Goal: Task Accomplishment & Management: Complete application form

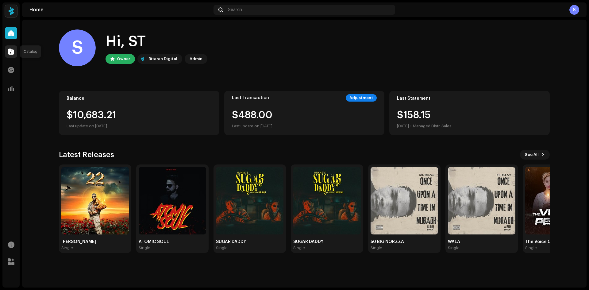
click at [6, 55] on div at bounding box center [11, 51] width 12 height 12
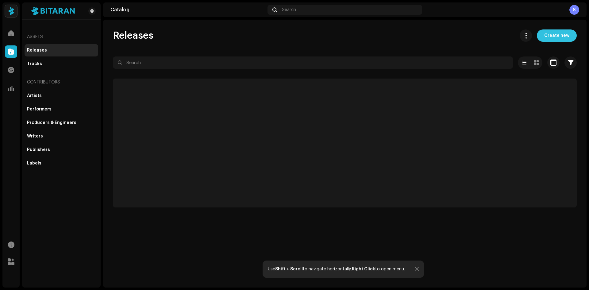
click at [564, 36] on span "Create new" at bounding box center [556, 35] width 25 height 12
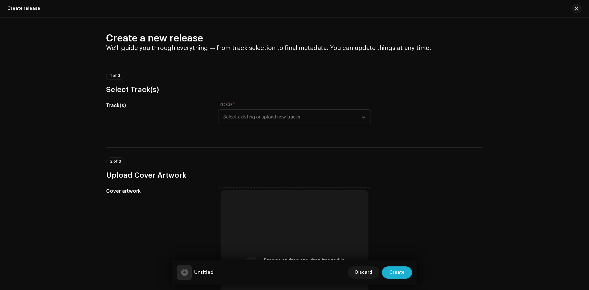
click at [386, 121] on div "Track(s) Track(s) * Select existing or upload new tracks" at bounding box center [294, 117] width 377 height 31
click at [348, 118] on span "Select existing or upload new tracks" at bounding box center [292, 117] width 138 height 15
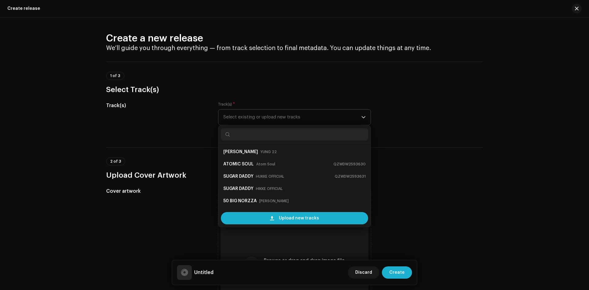
scroll to position [10, 0]
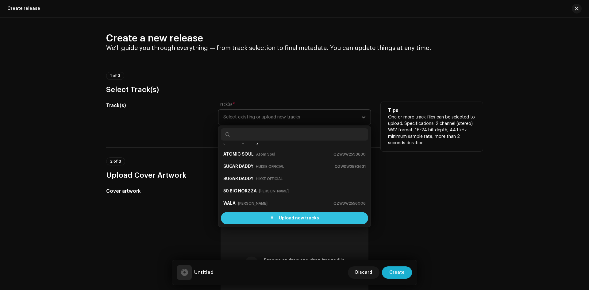
click at [286, 220] on span "Upload new tracks" at bounding box center [299, 218] width 40 height 12
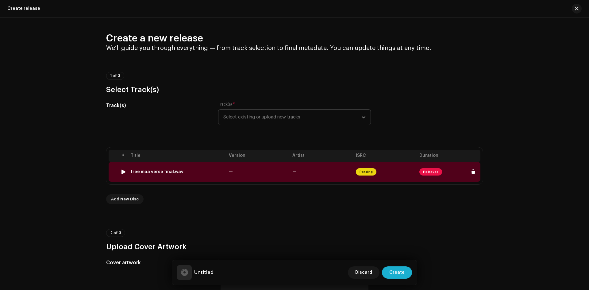
click at [429, 171] on span "Fix Issues" at bounding box center [430, 171] width 23 height 7
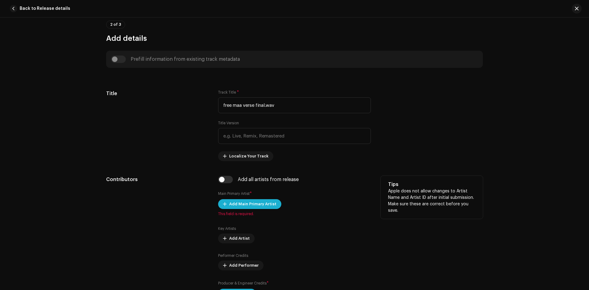
scroll to position [150, 0]
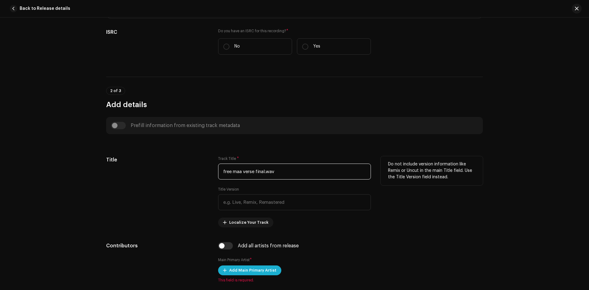
drag, startPoint x: 259, startPoint y: 168, endPoint x: 137, endPoint y: 174, distance: 122.5
click at [137, 174] on div "Title Track Title * free maa verse final.wav Title Version Localize Your Track …" at bounding box center [294, 191] width 377 height 71
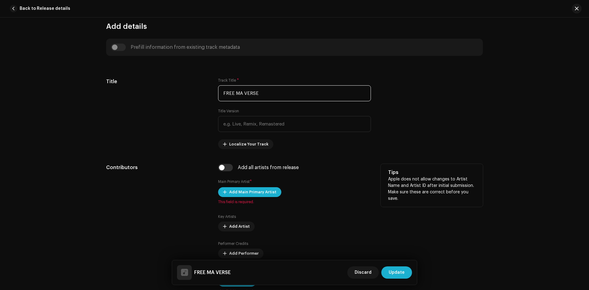
scroll to position [242, 0]
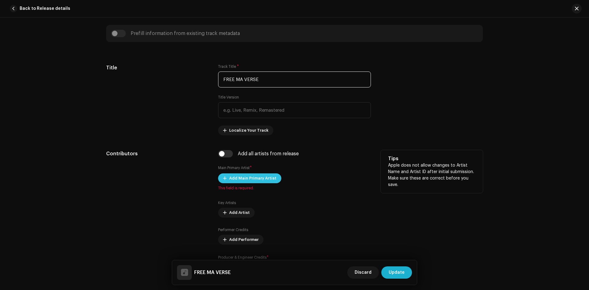
type input "FREE MA VERSE"
click at [265, 177] on span "Add Main Primary Artist" at bounding box center [252, 178] width 47 height 12
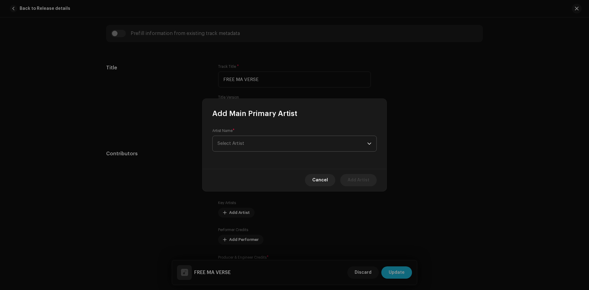
click at [236, 137] on span "Select Artist" at bounding box center [292, 143] width 150 height 15
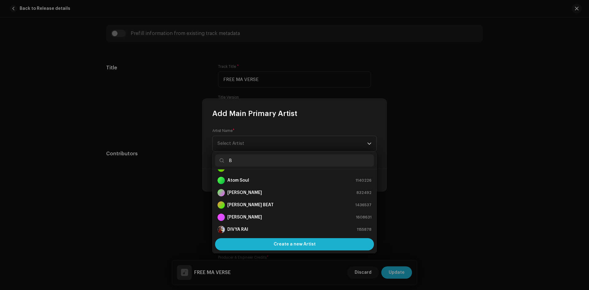
scroll to position [0, 0]
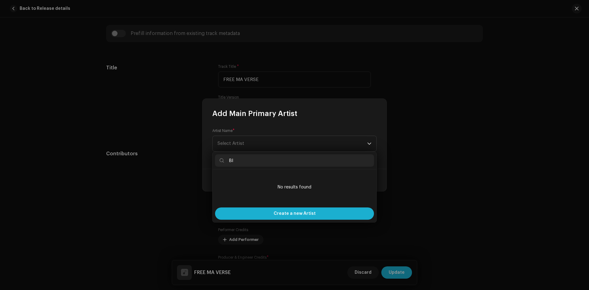
type input "B"
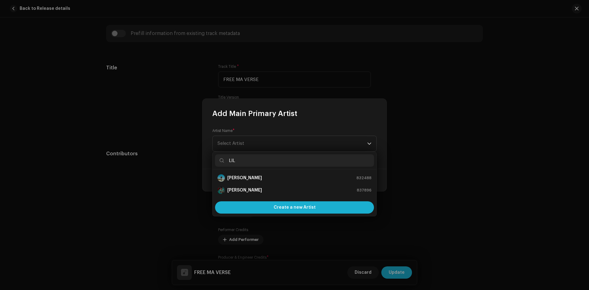
type input "LIL"
click at [254, 188] on div "LIL NORZZA 837896" at bounding box center [294, 190] width 154 height 7
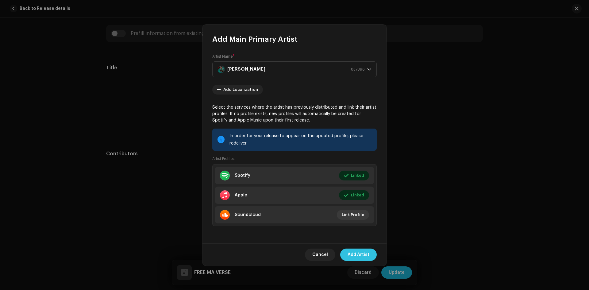
click at [358, 252] on span "Add Artist" at bounding box center [359, 254] width 22 height 12
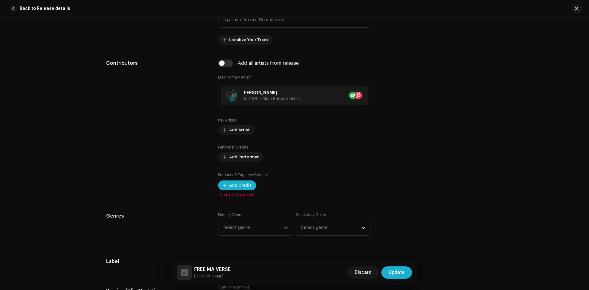
scroll to position [334, 0]
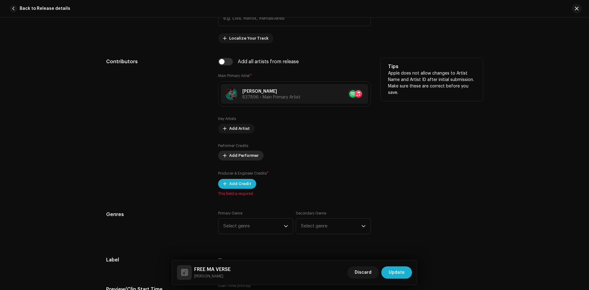
click at [245, 156] on span "Add Performer" at bounding box center [243, 155] width 29 height 12
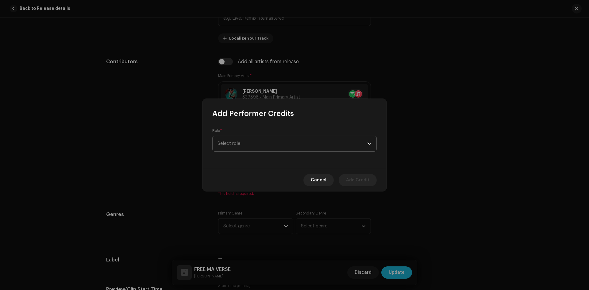
click at [250, 143] on span "Select role" at bounding box center [292, 143] width 150 height 15
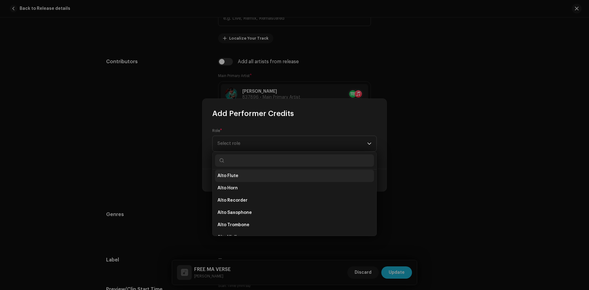
scroll to position [0, 0]
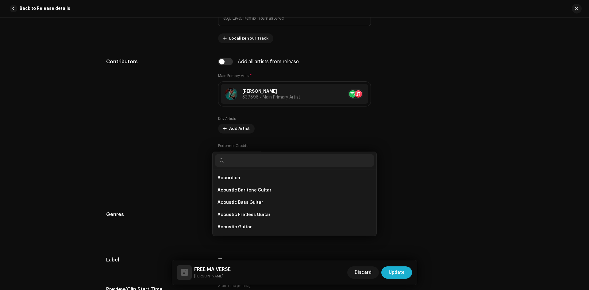
click at [419, 197] on div "Add Performer Credits Role * Select role Cancel Add Credit" at bounding box center [294, 145] width 589 height 290
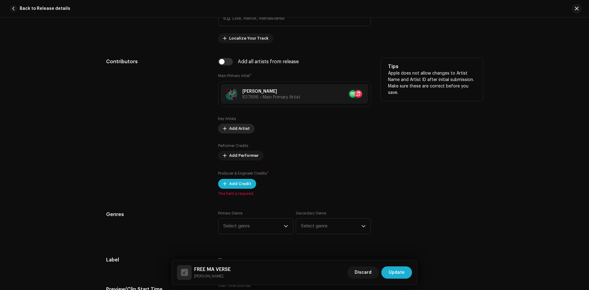
click at [241, 128] on span "Add Artist" at bounding box center [239, 128] width 21 height 12
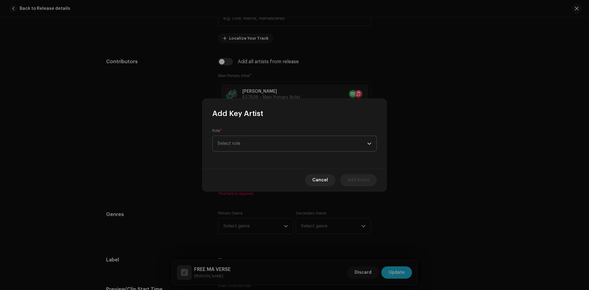
click at [253, 148] on span "Select role" at bounding box center [292, 143] width 150 height 15
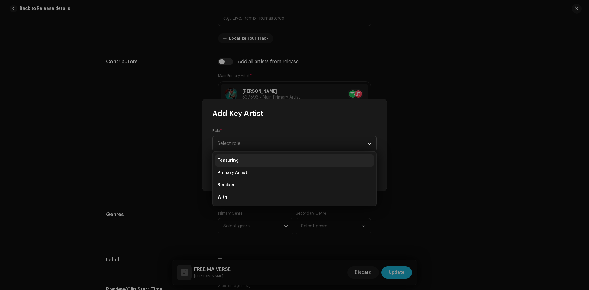
click at [264, 161] on li "Featuring" at bounding box center [294, 160] width 159 height 12
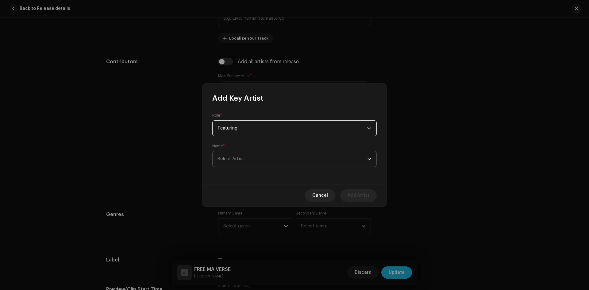
click at [273, 164] on span "Select Artist" at bounding box center [292, 158] width 150 height 15
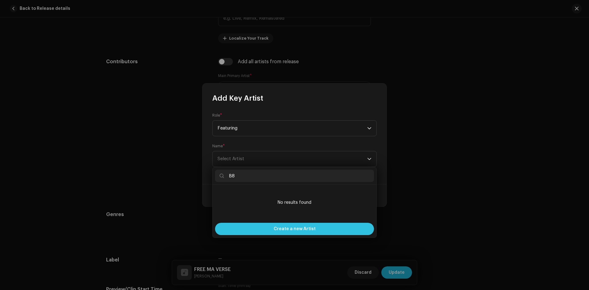
type input "B"
click at [301, 230] on div "Loading... Create a new Artist" at bounding box center [294, 202] width 164 height 71
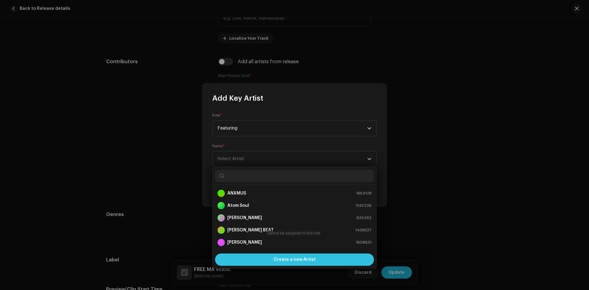
scroll to position [10, 0]
click at [291, 258] on span "Create a new Artist" at bounding box center [295, 259] width 42 height 12
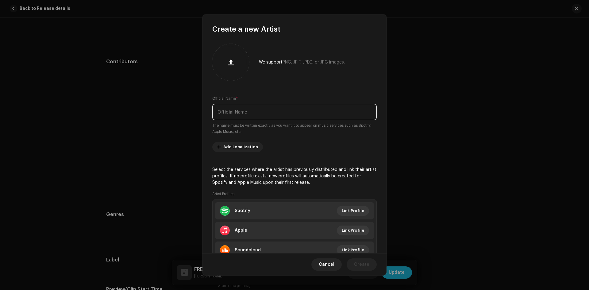
click at [288, 117] on input "text" at bounding box center [294, 112] width 164 height 16
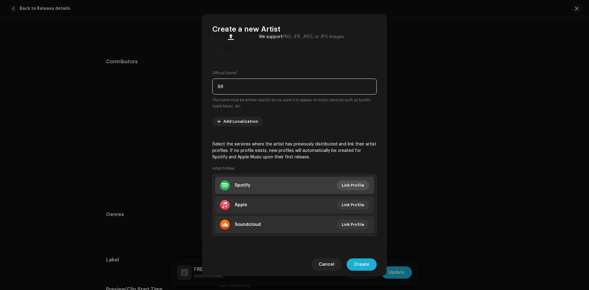
type input "B8"
click at [354, 187] on span "Link Profile" at bounding box center [353, 185] width 22 height 12
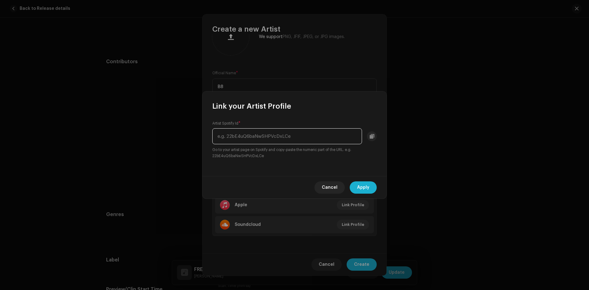
paste input "[URL][DOMAIN_NAME]"
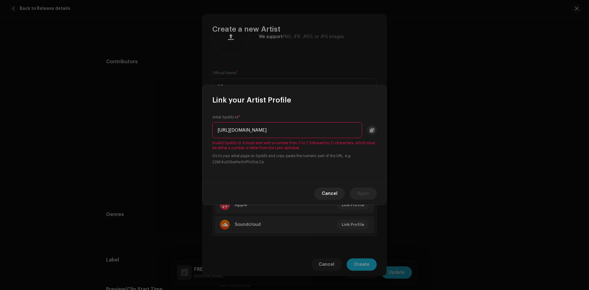
scroll to position [0, 0]
type input "h"
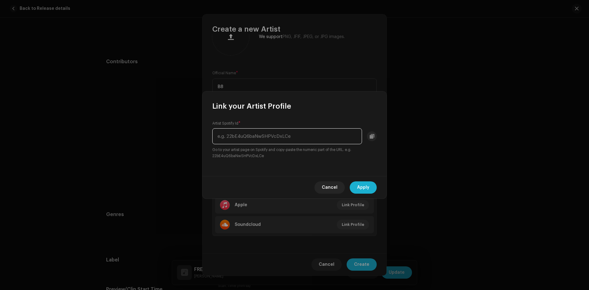
paste input "3VmWfoW1fKe9qmL8mSydQ3"
type input "3VmWfoW1fKe9qmL8mSydQ3"
click at [361, 190] on span "Apply" at bounding box center [363, 187] width 12 height 12
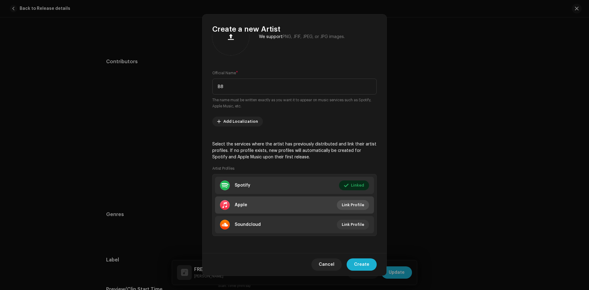
click at [353, 206] on span "Link Profile" at bounding box center [353, 205] width 22 height 12
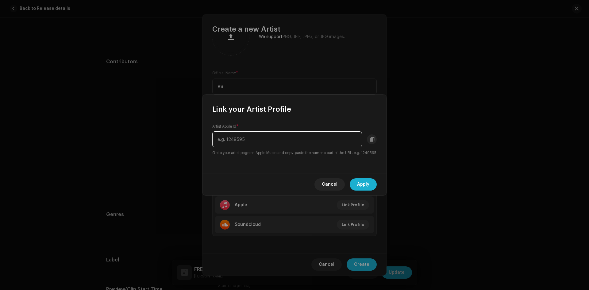
paste input "1019361487"
type input "1019361487"
drag, startPoint x: 360, startPoint y: 183, endPoint x: 362, endPoint y: 181, distance: 3.7
click at [360, 183] on span "Apply" at bounding box center [363, 184] width 12 height 12
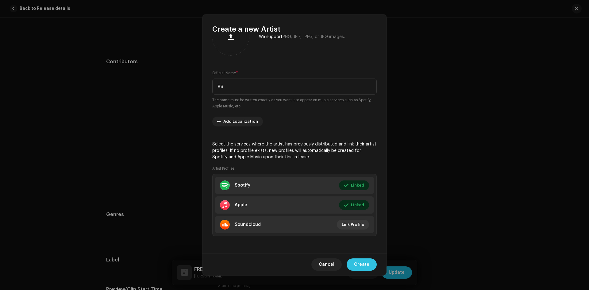
click at [363, 264] on span "Create" at bounding box center [361, 264] width 15 height 12
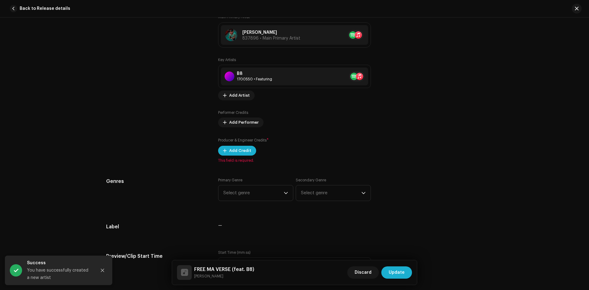
scroll to position [395, 0]
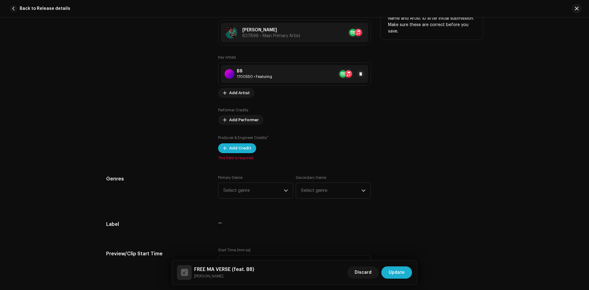
click at [249, 71] on div "B8" at bounding box center [254, 71] width 35 height 5
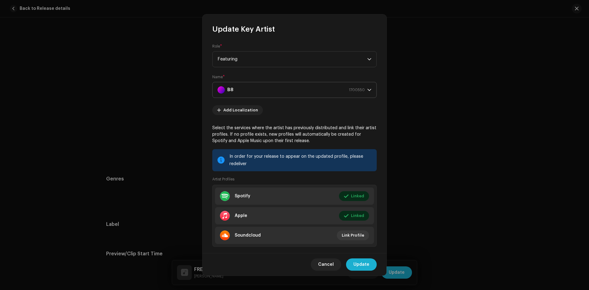
click at [253, 87] on div "B8 1700550" at bounding box center [290, 89] width 147 height 15
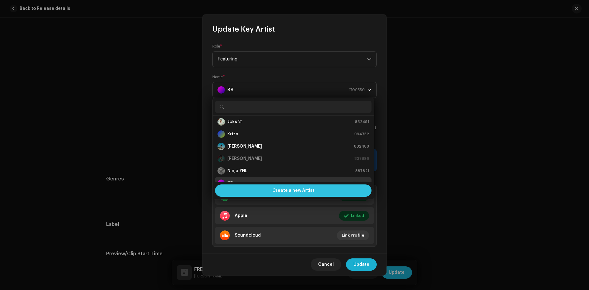
scroll to position [133, 0]
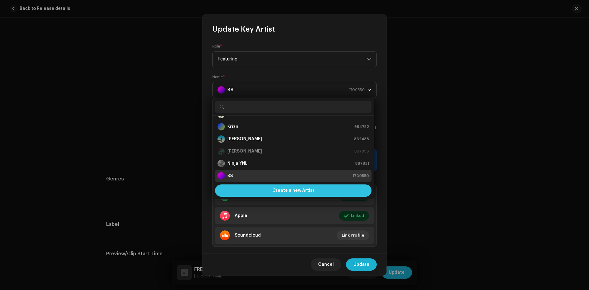
click at [289, 191] on span "Create a new Artist" at bounding box center [293, 190] width 42 height 12
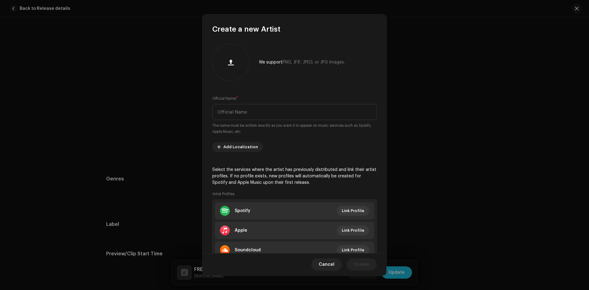
scroll to position [25, 0]
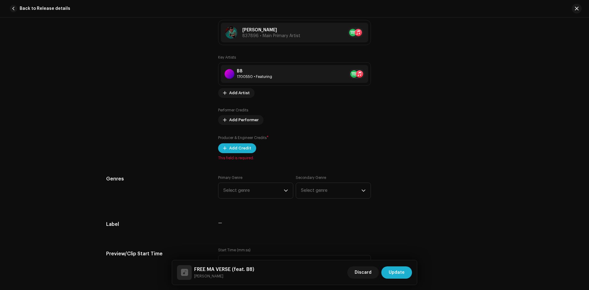
click at [442, 102] on div "Create a new Artist We support PNG, JFIF, JPEG, or JPG images. Official Name * …" at bounding box center [294, 145] width 589 height 290
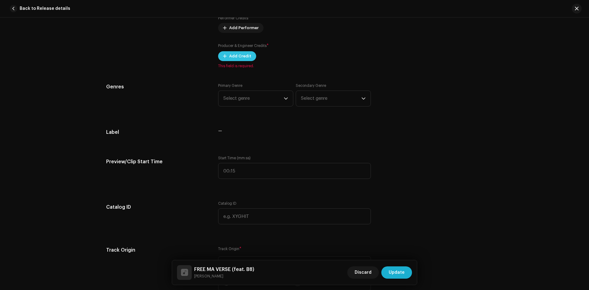
click at [235, 54] on span "Add Credit" at bounding box center [240, 56] width 22 height 12
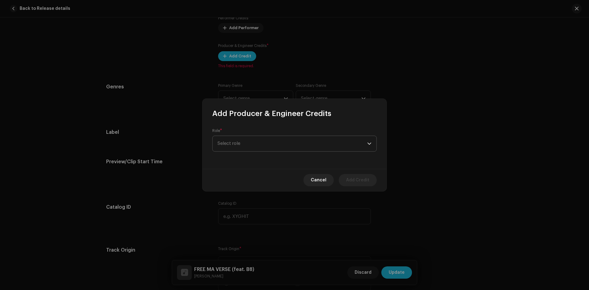
click at [277, 145] on span "Select role" at bounding box center [292, 143] width 150 height 15
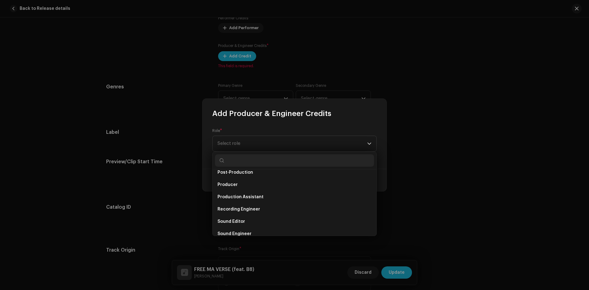
scroll to position [270, 0]
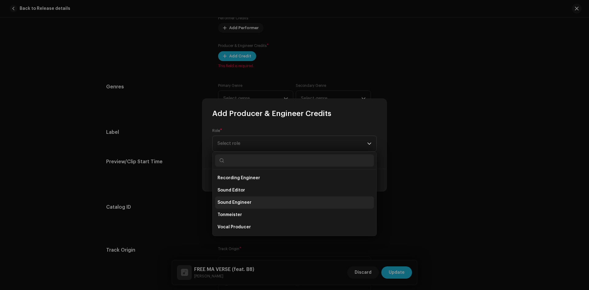
click at [248, 203] on span "Sound Engineer" at bounding box center [234, 202] width 34 height 6
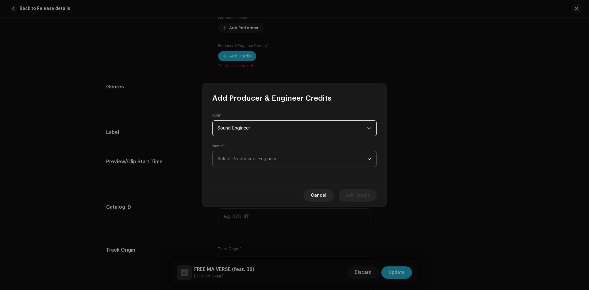
click at [243, 156] on span "Select Producer or Engineer" at bounding box center [292, 158] width 150 height 15
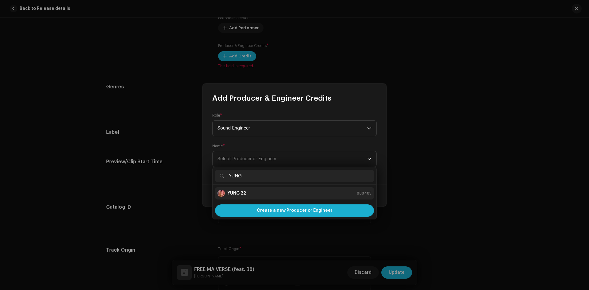
type input "YUNG"
click at [260, 191] on div "YUNG 22 838485" at bounding box center [294, 193] width 154 height 7
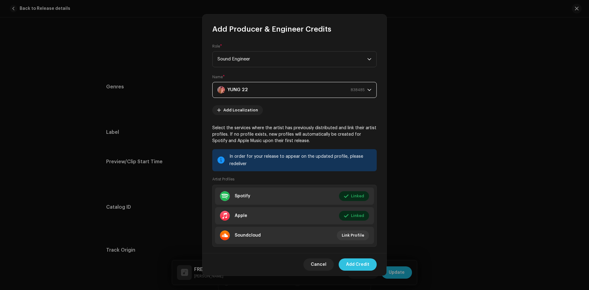
scroll to position [11, 0]
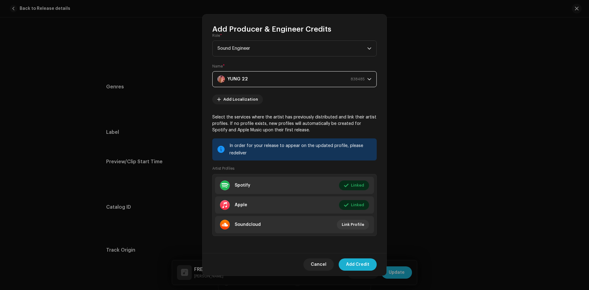
click at [367, 271] on div "Cancel Add Credit" at bounding box center [294, 264] width 184 height 22
click at [361, 265] on span "Add Credit" at bounding box center [357, 264] width 23 height 12
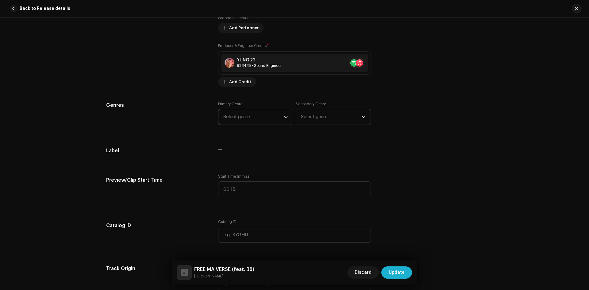
click at [284, 116] on icon "dropdown trigger" at bounding box center [286, 117] width 4 height 4
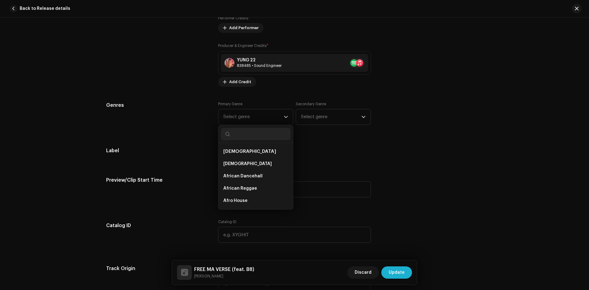
click at [346, 168] on div "Track details Complete the following to finalize your track. 1 of 3 Add Audio F…" at bounding box center [294, 215] width 396 height 1341
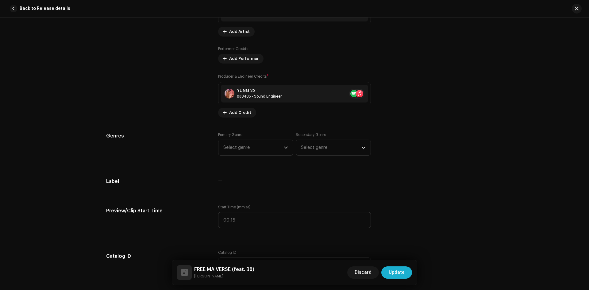
scroll to position [549, 0]
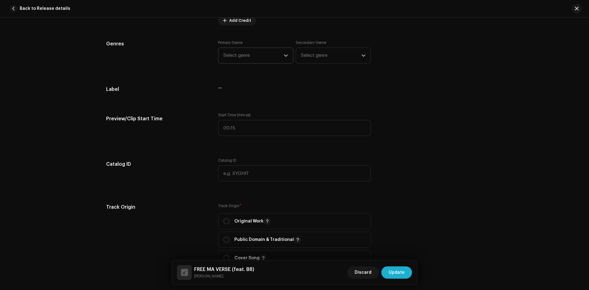
click at [277, 54] on span "Select genre" at bounding box center [253, 55] width 60 height 15
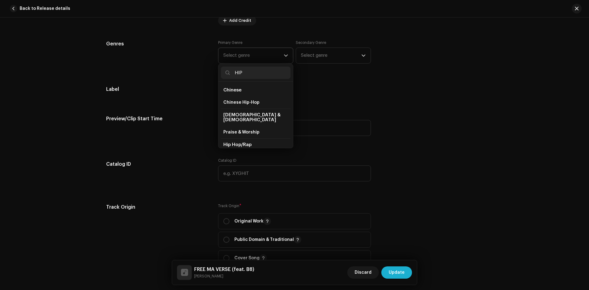
scroll to position [31, 0]
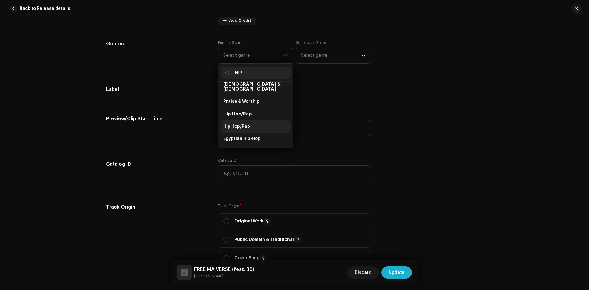
type input "HIP"
click at [245, 123] on span "Hip Hop/Rap" at bounding box center [236, 126] width 27 height 6
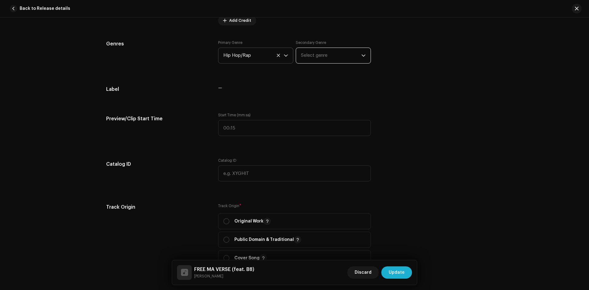
click at [323, 59] on span "Select genre" at bounding box center [331, 55] width 60 height 15
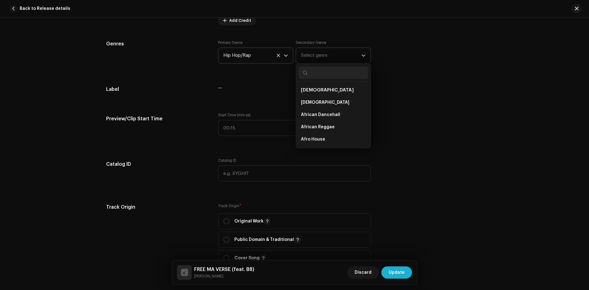
click at [325, 58] on span "Select genre" at bounding box center [331, 55] width 60 height 15
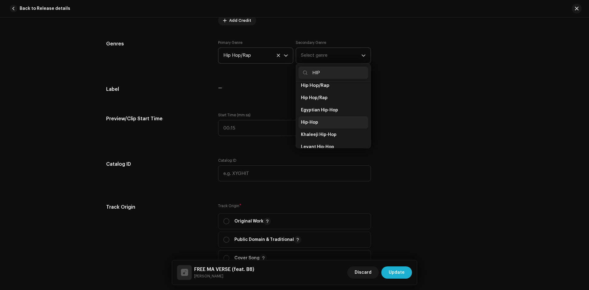
scroll to position [61, 0]
type input "HIP"
click at [324, 93] on span "Hip Hop/Rap" at bounding box center [314, 96] width 27 height 6
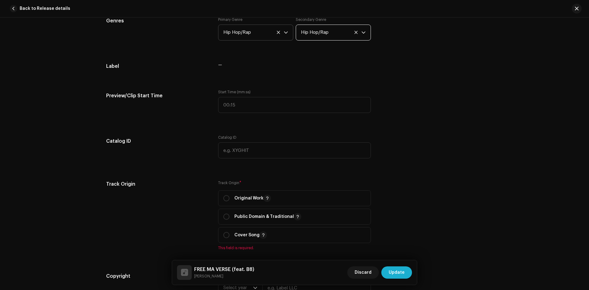
scroll to position [610, 0]
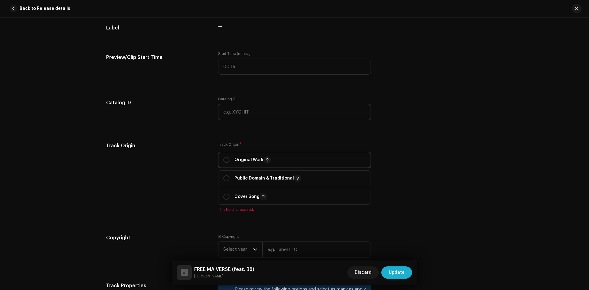
click at [224, 163] on div "Original Work" at bounding box center [247, 159] width 48 height 7
radio input "true"
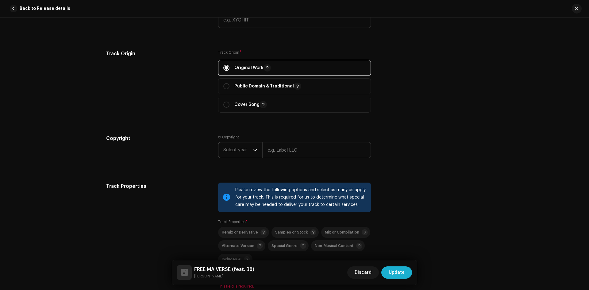
click at [245, 149] on span "Select year" at bounding box center [238, 149] width 30 height 15
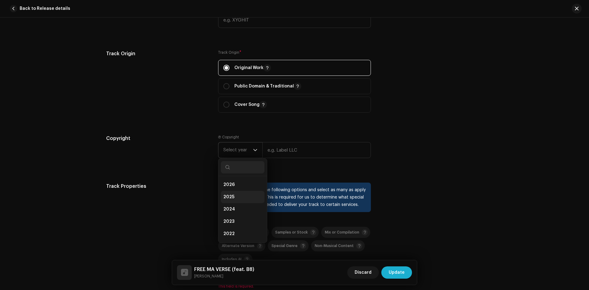
click at [237, 192] on li "2025" at bounding box center [243, 197] width 44 height 12
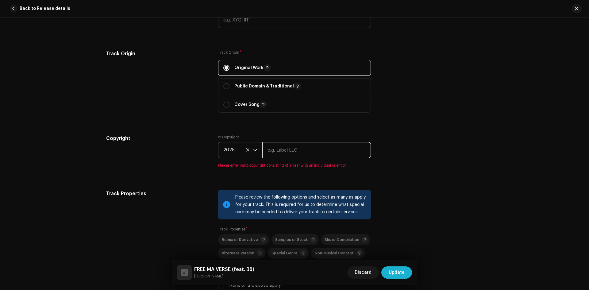
click at [287, 153] on input "text" at bounding box center [316, 150] width 109 height 16
type input "NEPAL HIPHOP RECORDS"
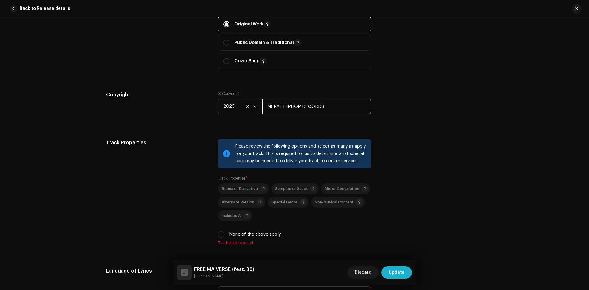
scroll to position [794, 0]
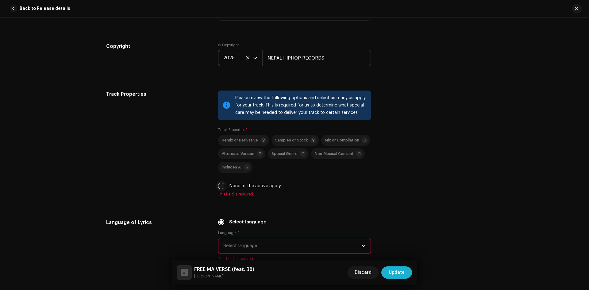
click at [221, 187] on input "None of the above apply" at bounding box center [221, 186] width 6 height 6
checkbox input "true"
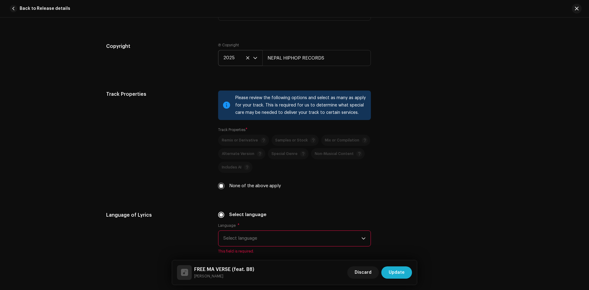
scroll to position [917, 0]
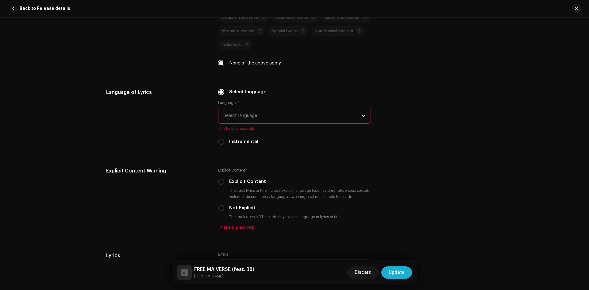
click at [240, 117] on span "Select language" at bounding box center [292, 115] width 138 height 15
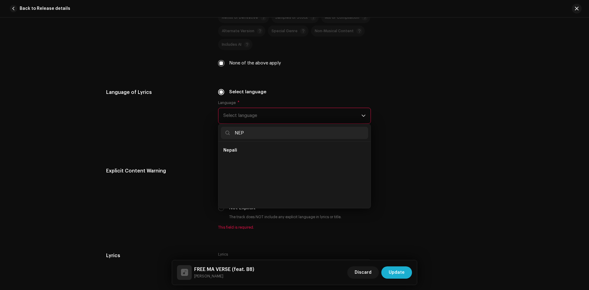
scroll to position [0, 0]
type input "NEP"
click at [253, 151] on li "Nepali" at bounding box center [294, 150] width 147 height 12
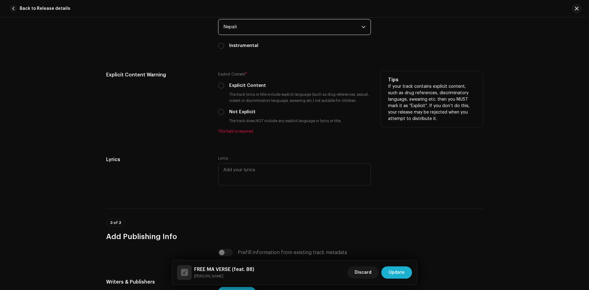
scroll to position [1009, 0]
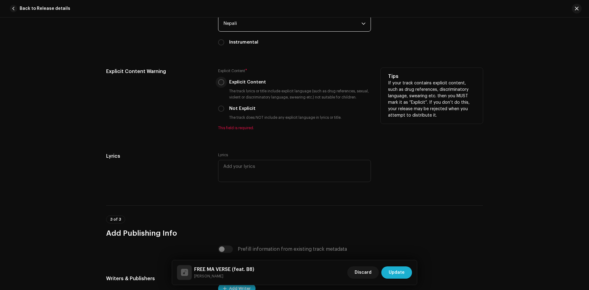
click at [220, 83] on input "Explicit Content" at bounding box center [221, 82] width 6 height 6
radio input "true"
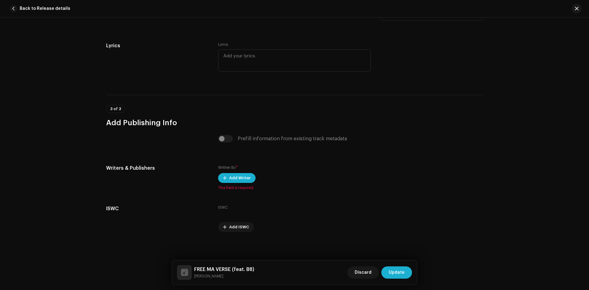
scroll to position [1113, 0]
click at [234, 176] on span "Add Writer" at bounding box center [239, 177] width 21 height 12
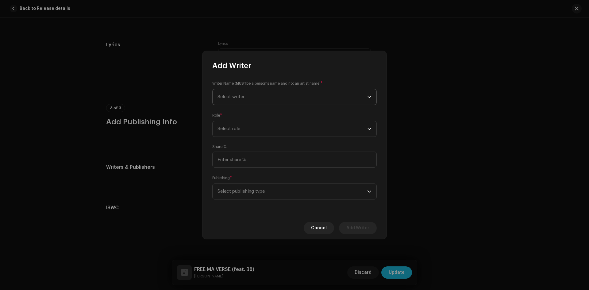
click at [245, 96] on span "Select writer" at bounding box center [292, 96] width 150 height 15
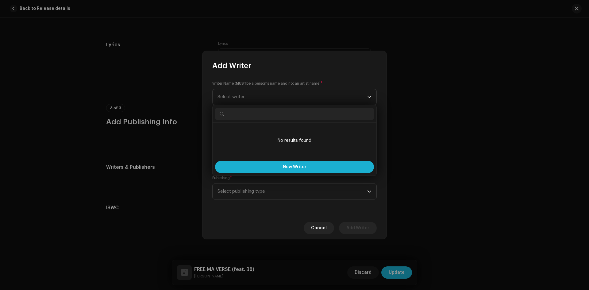
click at [245, 115] on input "text" at bounding box center [294, 114] width 159 height 12
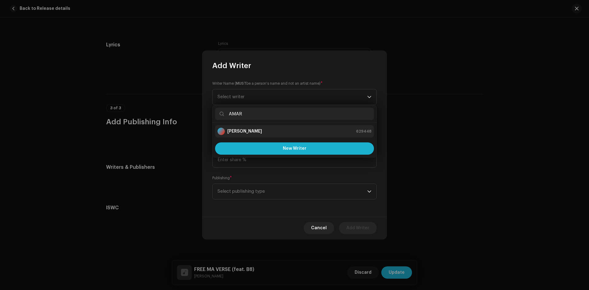
type input "AMAR"
click at [253, 129] on strong "[PERSON_NAME]" at bounding box center [244, 131] width 35 height 6
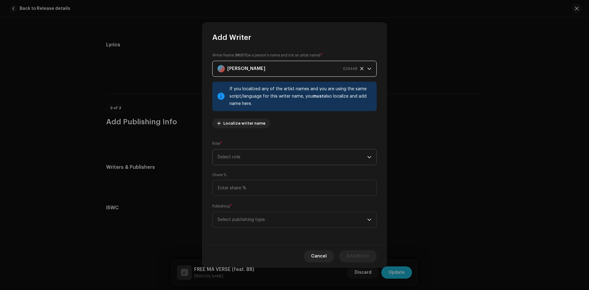
click at [364, 159] on span "Select role" at bounding box center [292, 156] width 150 height 15
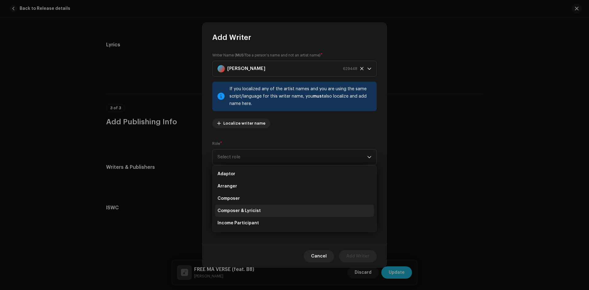
click at [267, 214] on li "Composer & Lyricist" at bounding box center [294, 211] width 159 height 12
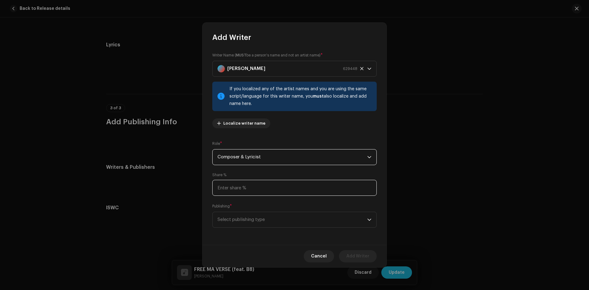
click at [274, 186] on input at bounding box center [294, 188] width 164 height 16
type input "100.00"
click at [282, 222] on span "Select publishing type" at bounding box center [292, 219] width 150 height 15
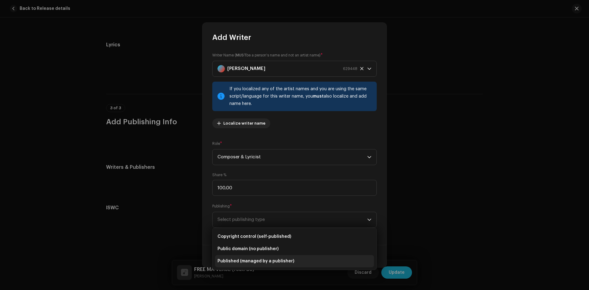
click at [253, 258] on li "Published (managed by a publisher)" at bounding box center [294, 261] width 159 height 12
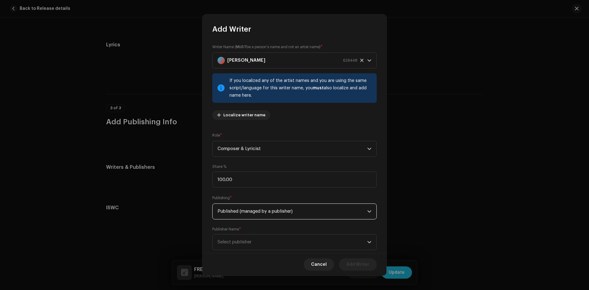
scroll to position [14, 0]
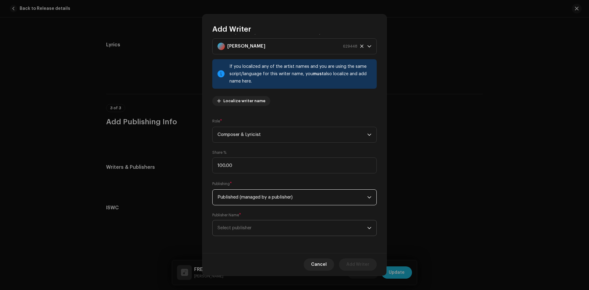
click at [245, 224] on span "Select publisher" at bounding box center [292, 227] width 150 height 15
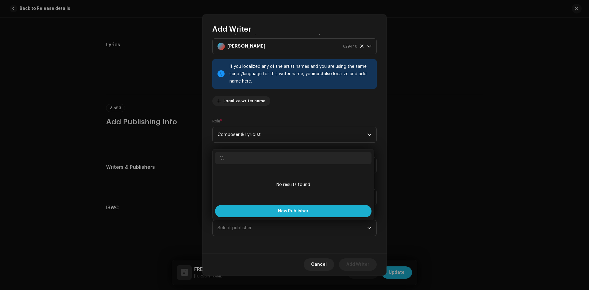
click at [261, 157] on input "text" at bounding box center [293, 158] width 156 height 12
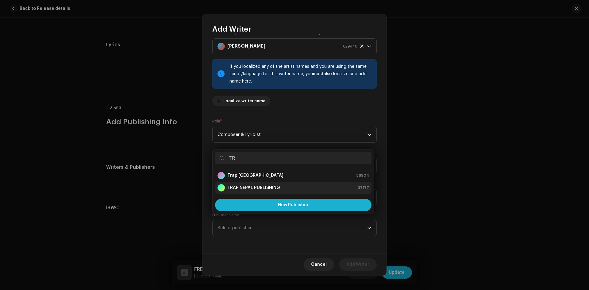
type input "TR"
click at [251, 187] on strong "TRAP NEPAL PUBLISHING" at bounding box center [253, 188] width 52 height 6
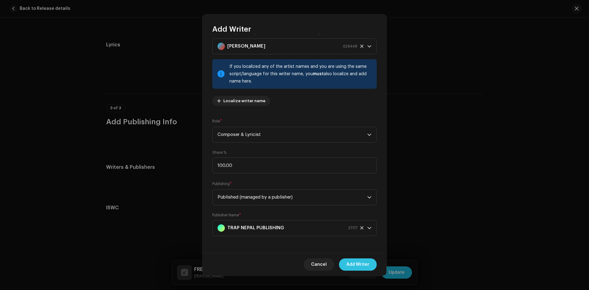
click at [357, 266] on span "Add Writer" at bounding box center [357, 264] width 23 height 12
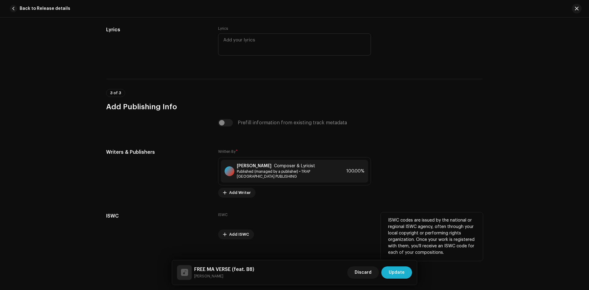
scroll to position [1136, 0]
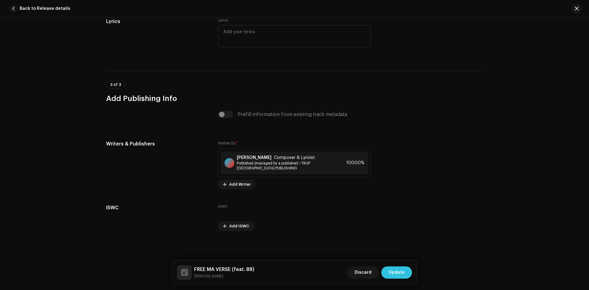
click at [401, 273] on span "Update" at bounding box center [397, 272] width 16 height 12
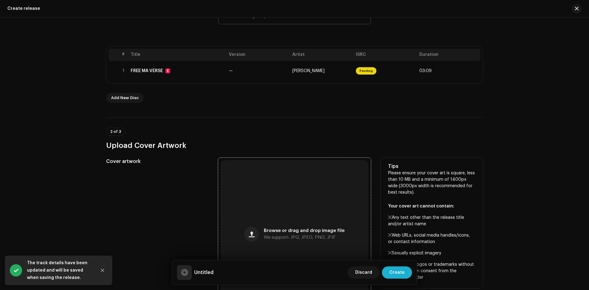
scroll to position [123, 0]
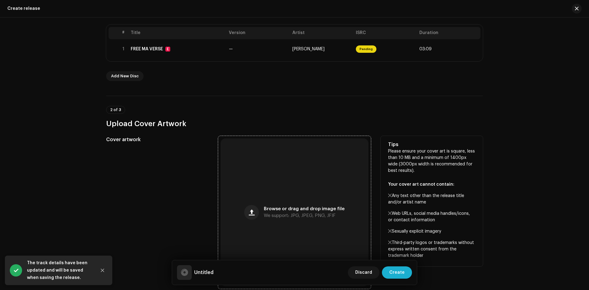
click at [281, 181] on div "Browse or drag and drop image file We support: JPG, JPEG, PNG, JFIF" at bounding box center [295, 212] width 148 height 148
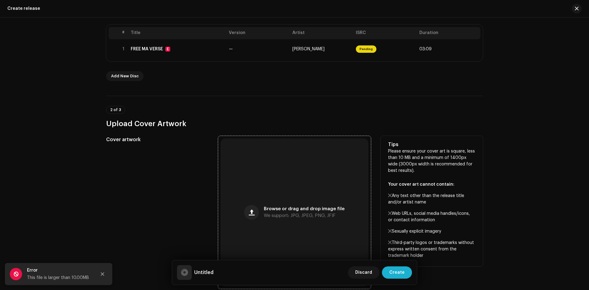
click at [281, 214] on span "We support: JPG, JPEG, PNG, JFIF" at bounding box center [300, 216] width 72 height 4
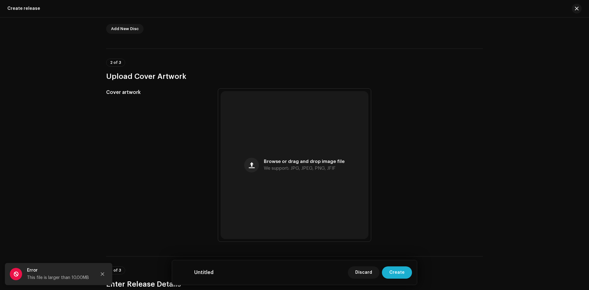
scroll to position [184, 0]
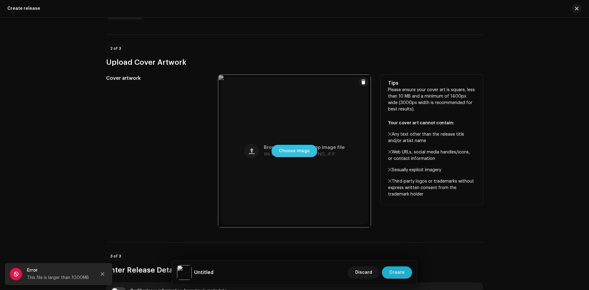
click at [295, 148] on span "Choose image" at bounding box center [294, 151] width 31 height 12
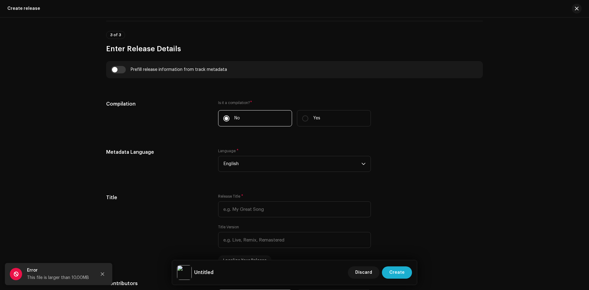
scroll to position [429, 0]
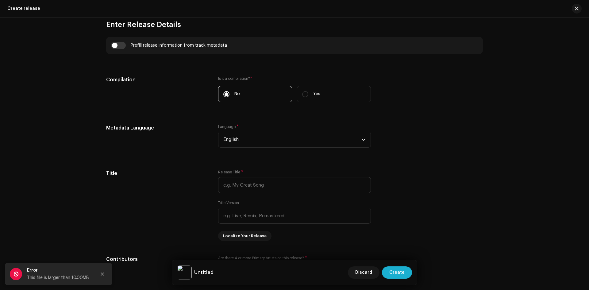
click at [117, 41] on div "Prefill release information from track metadata" at bounding box center [294, 45] width 377 height 17
click at [121, 45] on input "checkbox" at bounding box center [118, 45] width 15 height 7
checkbox input "true"
type input "FREE MA VERSE"
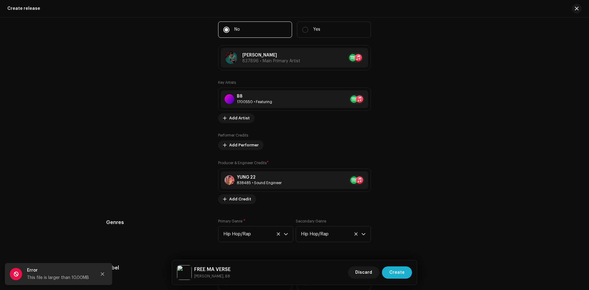
scroll to position [706, 0]
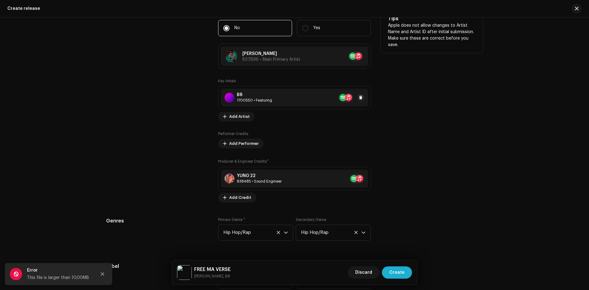
click at [323, 95] on div "B8 1700550 • Featuring" at bounding box center [294, 98] width 147 height 18
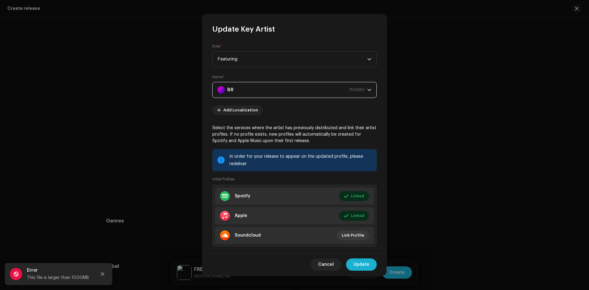
click at [360, 88] on span "1700550" at bounding box center [357, 89] width 16 height 15
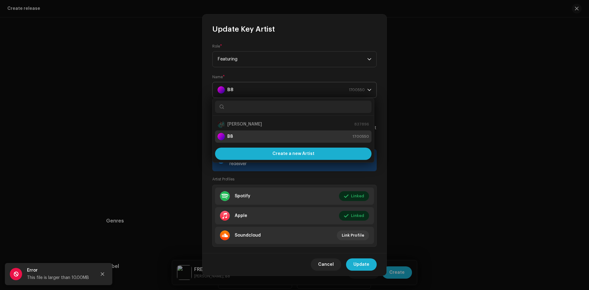
click at [367, 89] on icon "dropdown trigger" at bounding box center [369, 90] width 4 height 4
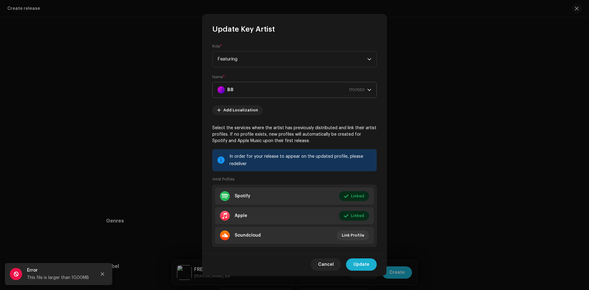
click at [367, 89] on icon "dropdown trigger" at bounding box center [369, 90] width 4 height 4
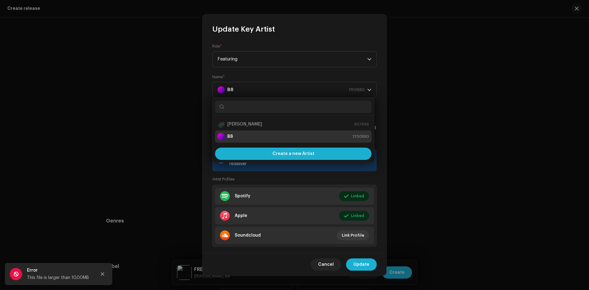
click at [238, 141] on li "B8 1700550" at bounding box center [293, 136] width 156 height 12
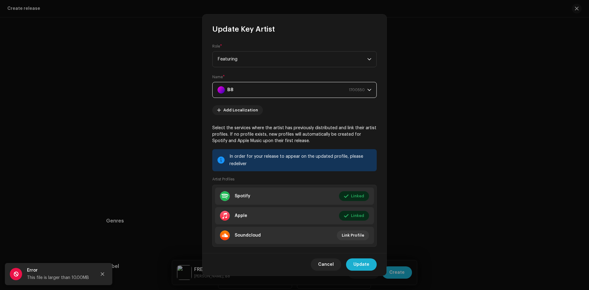
click at [228, 87] on strong "B8" at bounding box center [230, 89] width 6 height 15
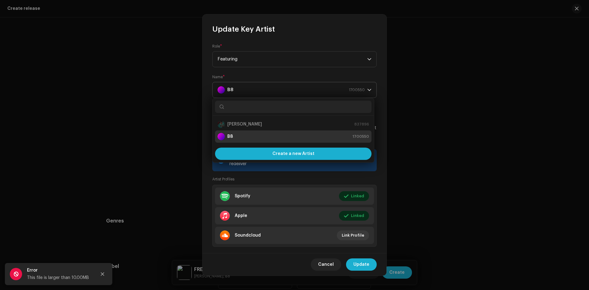
click at [367, 94] on div "dropdown trigger" at bounding box center [369, 89] width 4 height 15
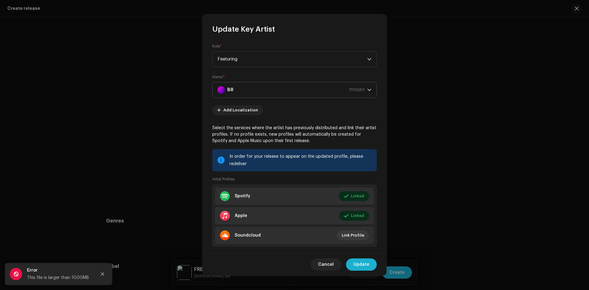
click at [367, 90] on icon "dropdown trigger" at bounding box center [369, 90] width 4 height 2
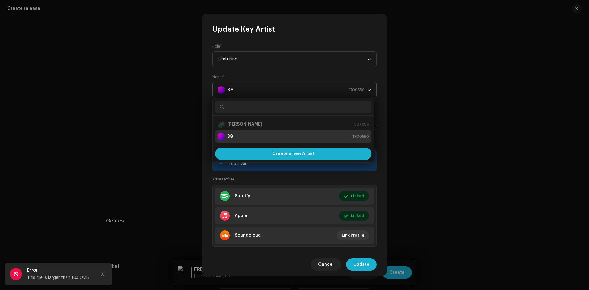
click at [367, 90] on icon "dropdown trigger" at bounding box center [369, 90] width 4 height 2
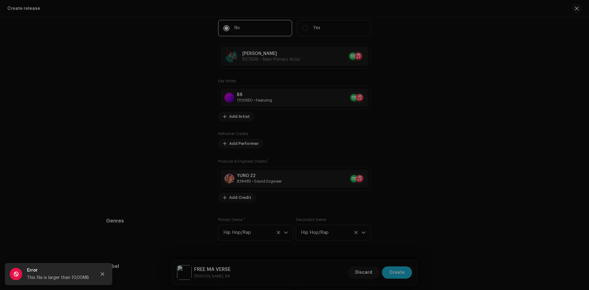
click at [425, 110] on div "Update Key Artist Role * Featuring Name * B8 1700550 Add Localization Select th…" at bounding box center [294, 145] width 589 height 290
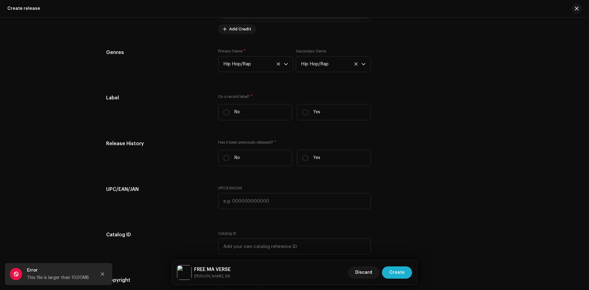
scroll to position [859, 0]
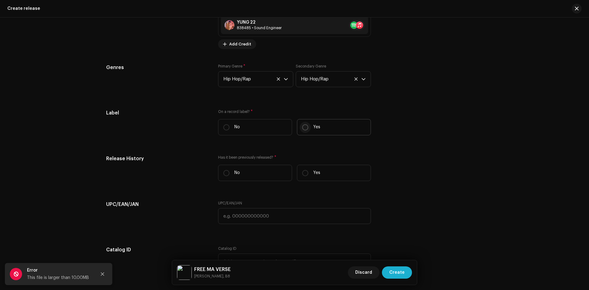
click at [305, 128] on input "Yes" at bounding box center [305, 127] width 6 height 6
radio input "true"
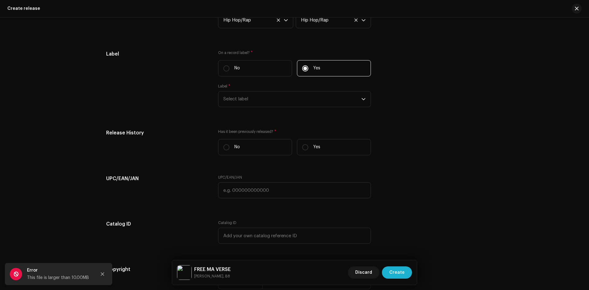
scroll to position [920, 0]
click at [275, 90] on span "Select label" at bounding box center [292, 96] width 138 height 15
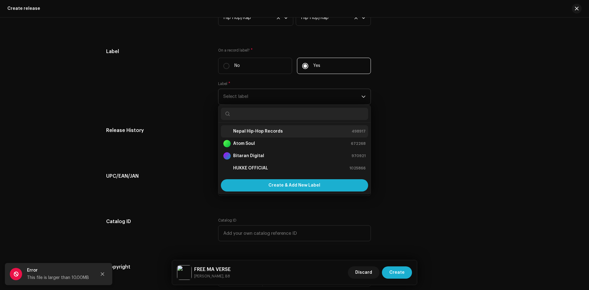
click at [254, 131] on strong "Nepal Hip-Hop Records" at bounding box center [258, 131] width 50 height 6
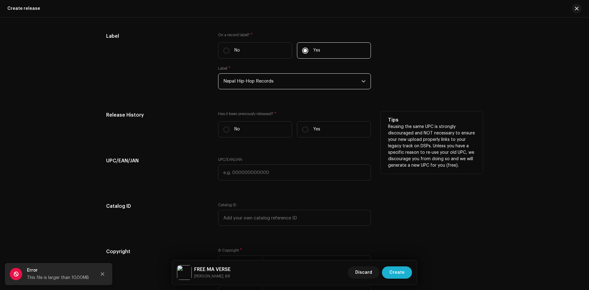
scroll to position [951, 0]
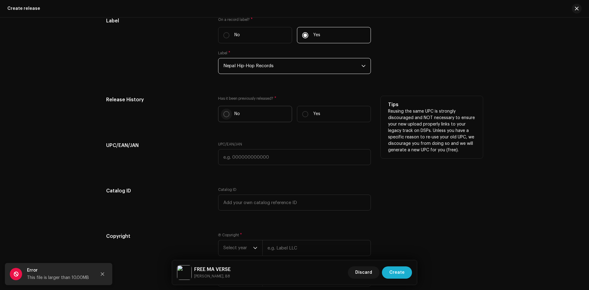
click at [225, 114] on input "No" at bounding box center [226, 114] width 6 height 6
radio input "true"
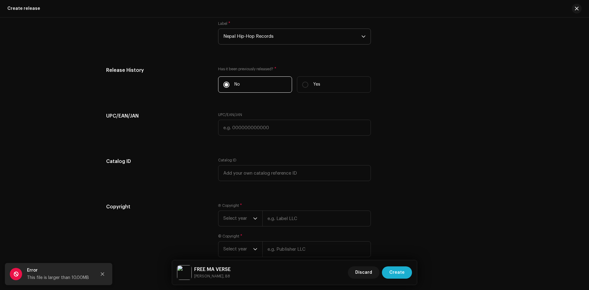
scroll to position [1014, 0]
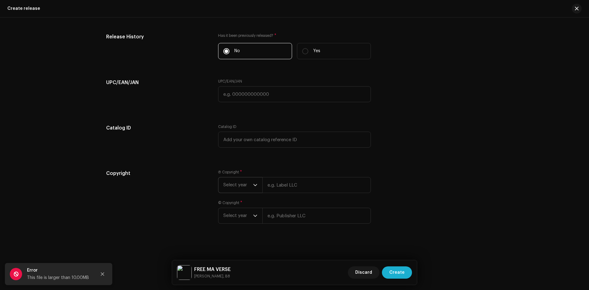
click at [236, 179] on span "Select year" at bounding box center [238, 184] width 30 height 15
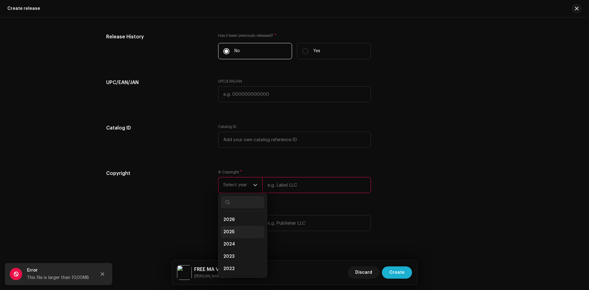
click at [239, 228] on li "2025" at bounding box center [243, 232] width 44 height 12
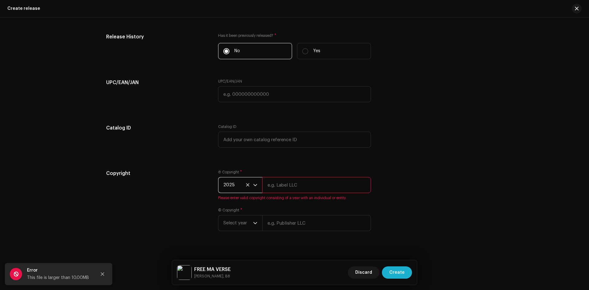
click at [282, 188] on input "text" at bounding box center [316, 185] width 109 height 16
type input "NEPAL HIPHOP RECORDS"
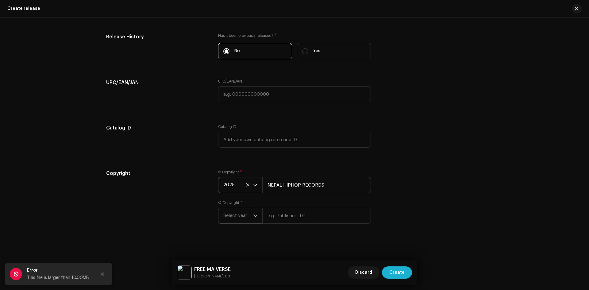
click at [244, 220] on span "Select year" at bounding box center [238, 215] width 30 height 15
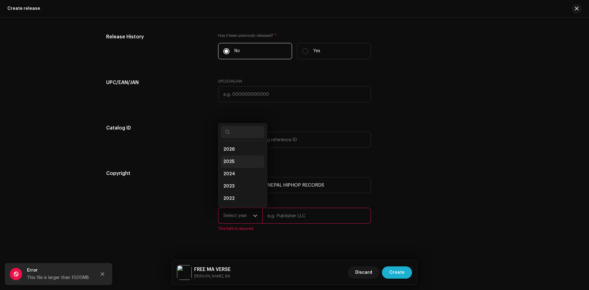
click at [237, 159] on li "2025" at bounding box center [243, 162] width 44 height 12
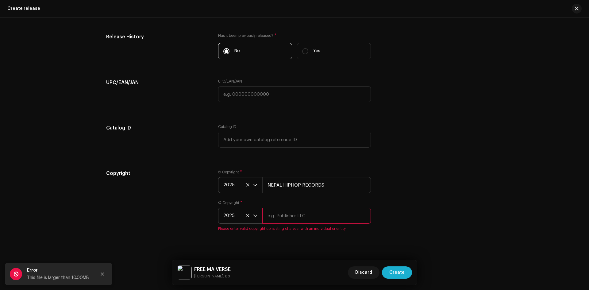
click at [302, 222] on input "text" at bounding box center [316, 216] width 109 height 16
type input "NEPAL HIPHOP RECORDS"
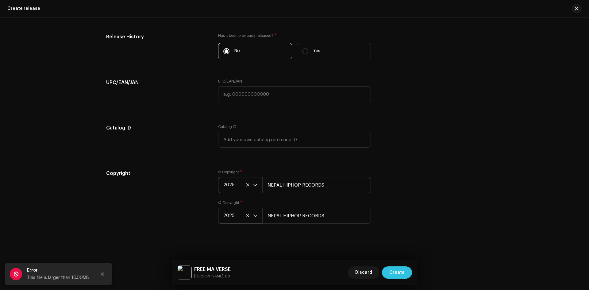
click at [399, 273] on span "Create" at bounding box center [396, 272] width 15 height 12
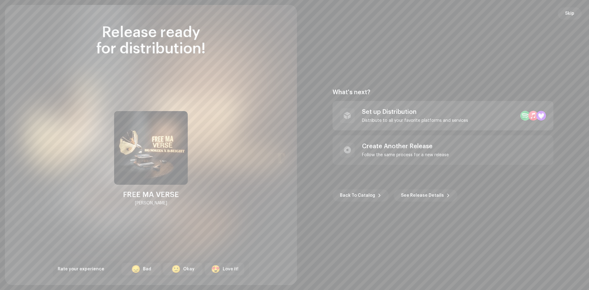
click at [383, 112] on div "Set up Distribution" at bounding box center [415, 111] width 106 height 7
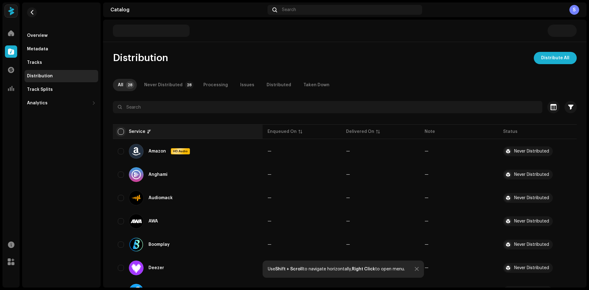
click at [122, 134] on input "checkbox" at bounding box center [121, 132] width 6 height 6
checkbox input "true"
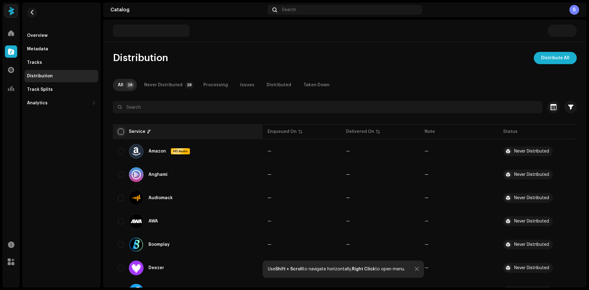
checkbox input "true"
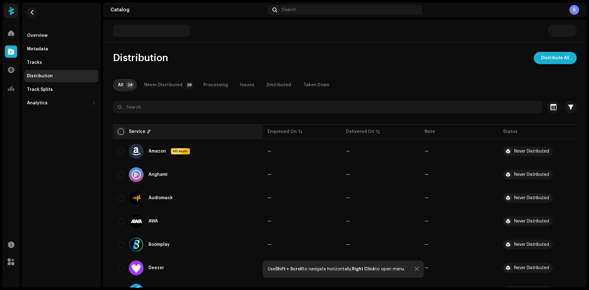
checkbox input "true"
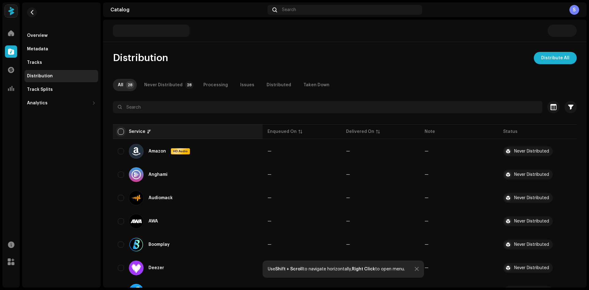
checkbox input "true"
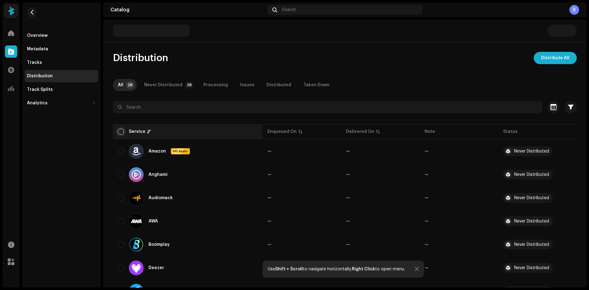
checkbox input "true"
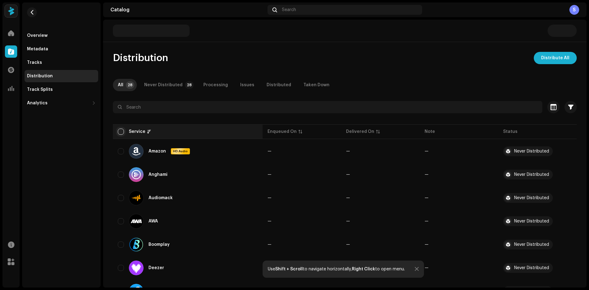
checkbox input "true"
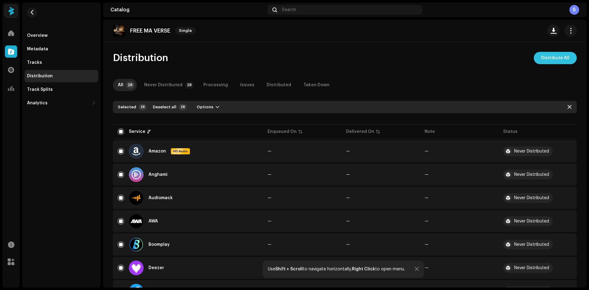
click at [557, 58] on span "Distribute All" at bounding box center [555, 58] width 28 height 12
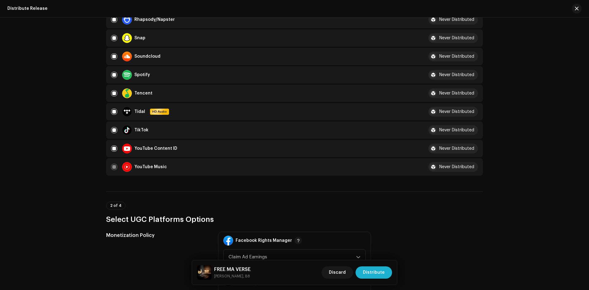
scroll to position [614, 0]
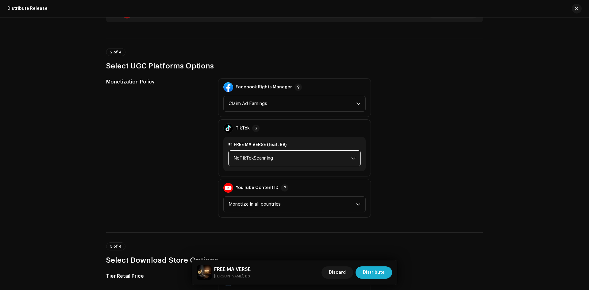
click at [298, 160] on span "NoTikTokScanning" at bounding box center [292, 158] width 118 height 15
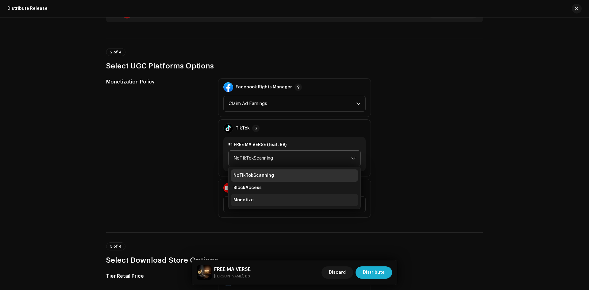
click at [258, 198] on li "Monetize" at bounding box center [294, 200] width 127 height 12
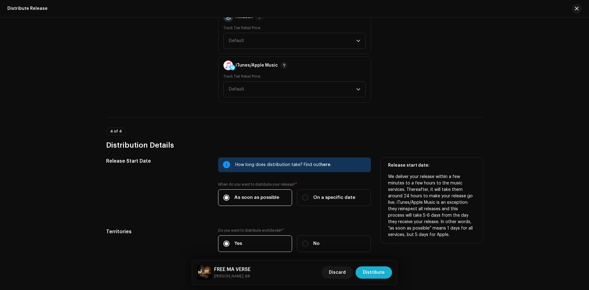
scroll to position [906, 0]
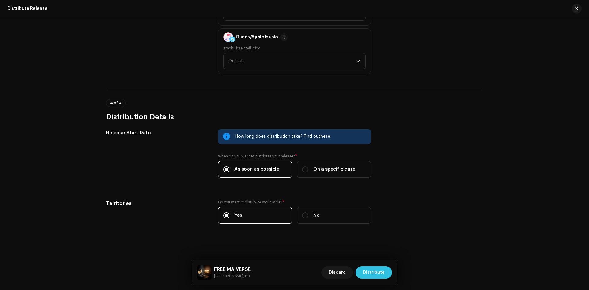
click at [379, 274] on span "Distribute" at bounding box center [374, 272] width 22 height 12
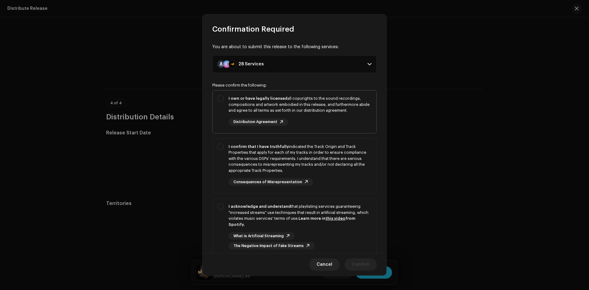
click at [225, 98] on div "I own or have legally licensed all copyrights to the sound recordings, composit…" at bounding box center [295, 110] width 164 height 40
checkbox input "true"
drag, startPoint x: 220, startPoint y: 138, endPoint x: 221, endPoint y: 145, distance: 7.5
click at [221, 139] on p-selectbutton "I own or have legally licensed all copyrights to the sound recordings, composit…" at bounding box center [294, 173] width 164 height 167
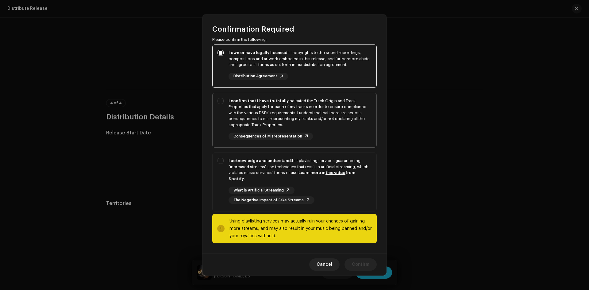
drag, startPoint x: 222, startPoint y: 98, endPoint x: 225, endPoint y: 113, distance: 14.7
click at [222, 99] on div "I confirm that I have truthfully indicated the Track Origin and Track Propertie…" at bounding box center [295, 119] width 164 height 52
checkbox input "true"
click at [217, 156] on div "I acknowledge and understand that playlisting services guaranteeing "increased …" at bounding box center [295, 181] width 164 height 56
checkbox input "true"
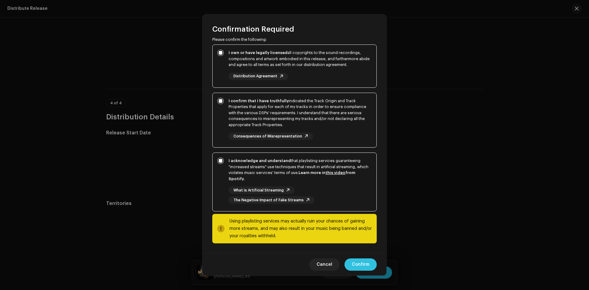
click at [362, 264] on span "Confirm" at bounding box center [360, 264] width 17 height 12
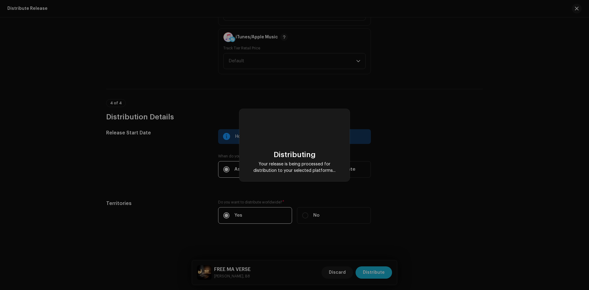
checkbox input "false"
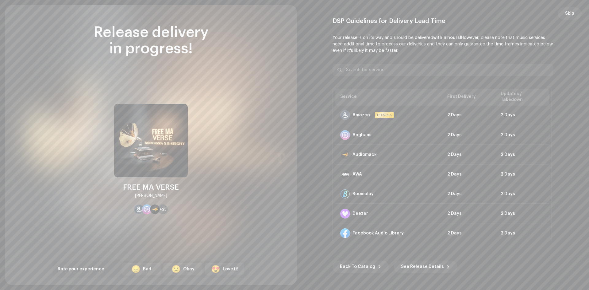
click at [575, 9] on button "Skip" at bounding box center [570, 13] width 24 height 12
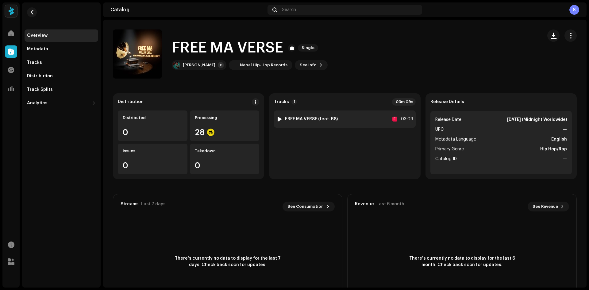
click at [278, 118] on div at bounding box center [279, 119] width 5 height 5
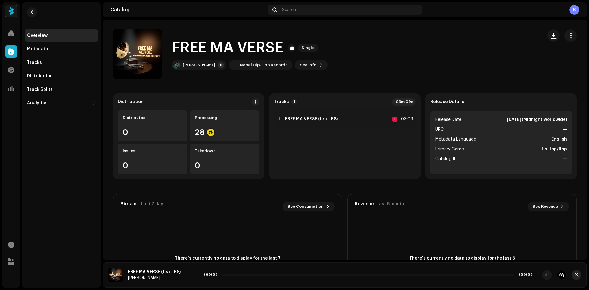
click at [576, 274] on span "button" at bounding box center [577, 274] width 4 height 5
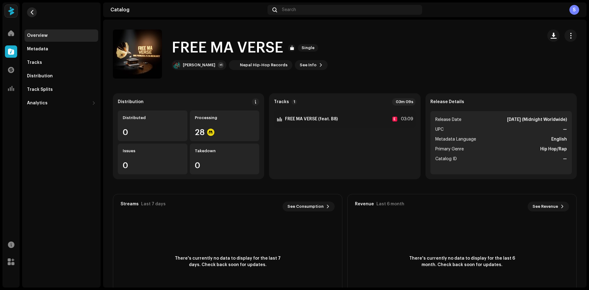
click at [34, 14] on span "button" at bounding box center [32, 12] width 5 height 5
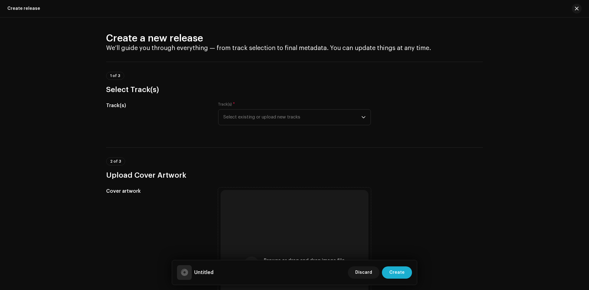
click at [11, 4] on div "Create release" at bounding box center [294, 8] width 589 height 17
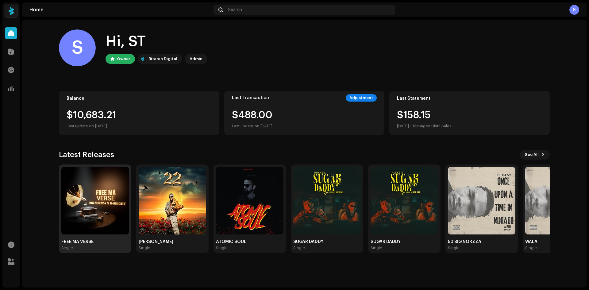
click at [90, 207] on img at bounding box center [94, 200] width 67 height 67
click at [9, 56] on div at bounding box center [11, 51] width 12 height 12
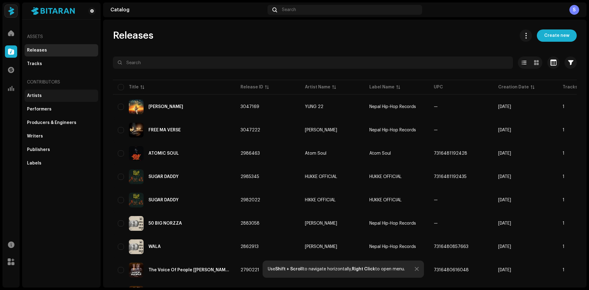
click at [55, 96] on div "Artists" at bounding box center [61, 95] width 69 height 5
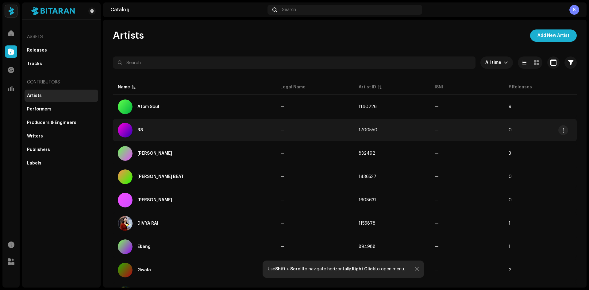
click at [144, 129] on div "B8" at bounding box center [194, 130] width 153 height 15
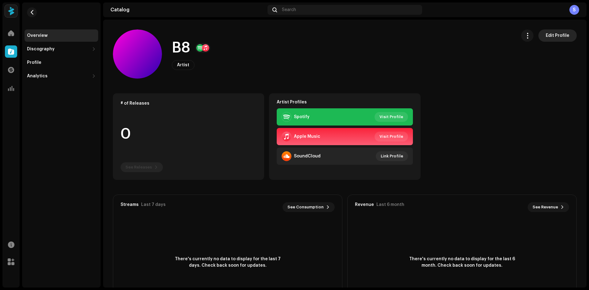
click at [553, 34] on span "Edit Profile" at bounding box center [558, 35] width 24 height 12
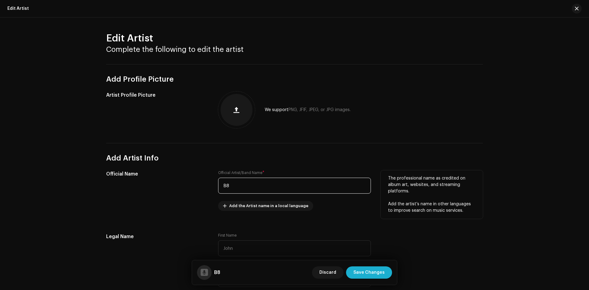
click at [237, 185] on input "B8" at bounding box center [294, 186] width 153 height 16
click at [245, 184] on input "B-8eight" at bounding box center [294, 186] width 153 height 16
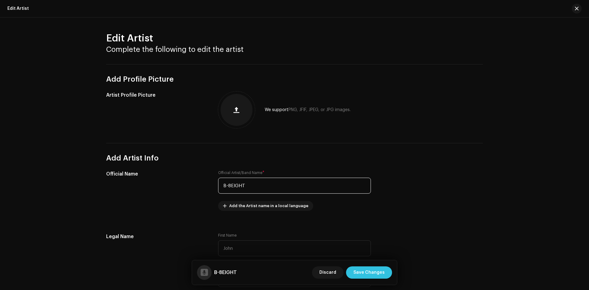
type input "B-8EIGHT"
click at [367, 276] on span "Save Changes" at bounding box center [368, 272] width 31 height 12
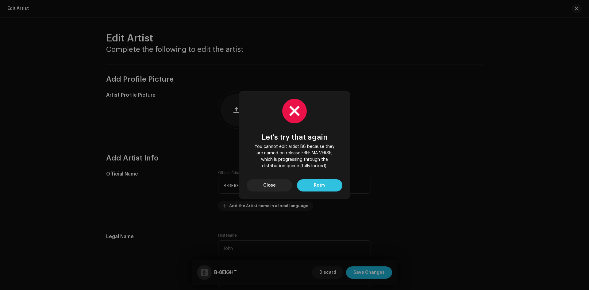
click at [318, 184] on span "Retry" at bounding box center [320, 185] width 12 height 12
click at [270, 184] on span "Close" at bounding box center [269, 185] width 13 height 12
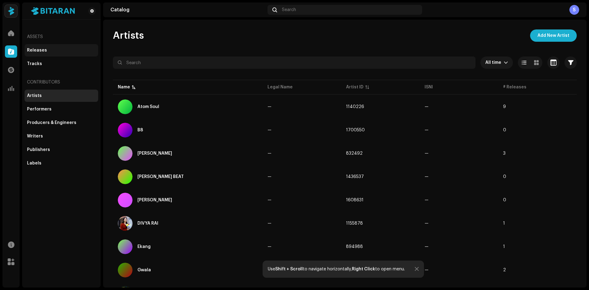
click at [44, 49] on div "Releases" at bounding box center [37, 50] width 20 height 5
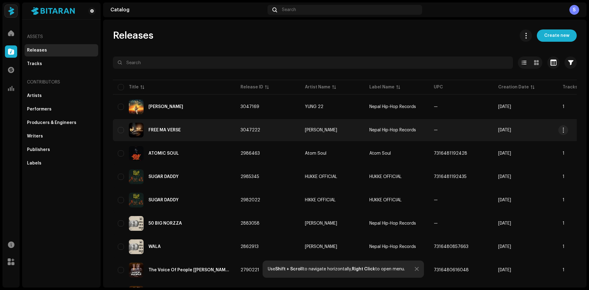
click at [173, 130] on div "FREE MA VERSE" at bounding box center [164, 130] width 32 height 4
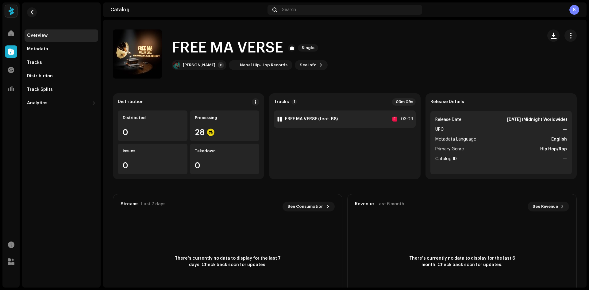
click at [352, 120] on div "1 FREE MA VERSE (feat. B8) E 03:09" at bounding box center [344, 118] width 141 height 17
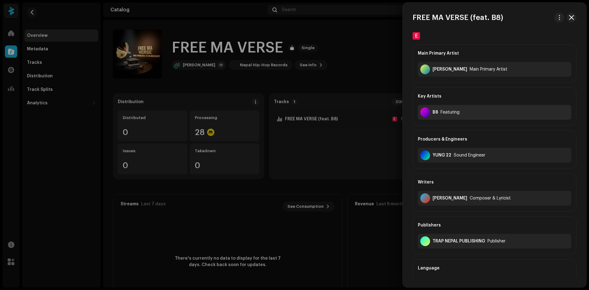
click at [472, 115] on div "B8 Featuring" at bounding box center [494, 112] width 153 height 15
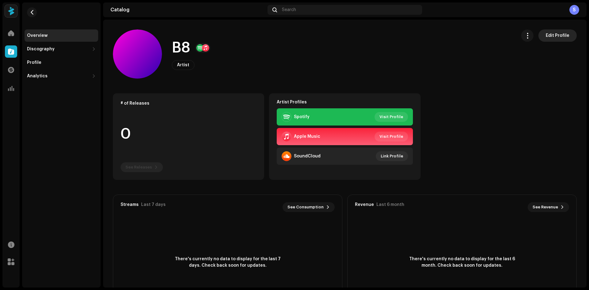
click at [557, 38] on span "Edit Profile" at bounding box center [558, 35] width 24 height 12
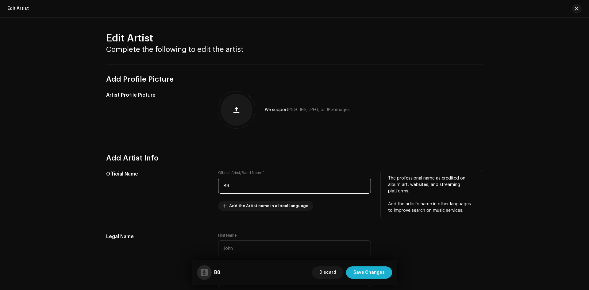
click at [240, 186] on input "B8" at bounding box center [294, 186] width 153 height 16
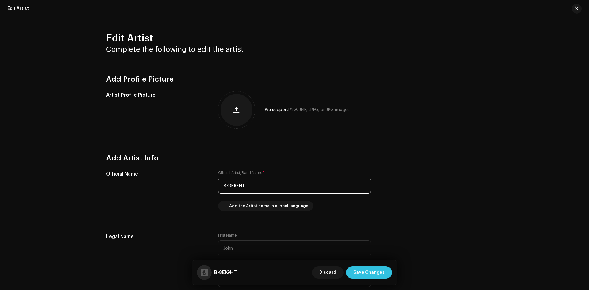
type input "B-8EIGHT"
click at [370, 269] on span "Save Changes" at bounding box center [368, 272] width 31 height 12
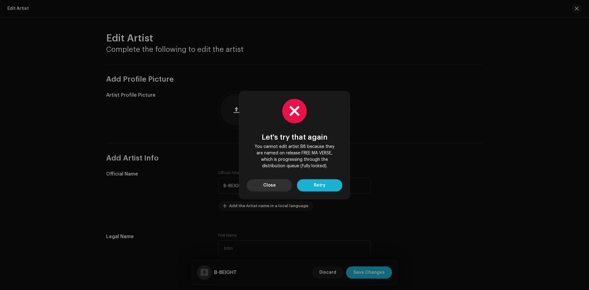
click at [270, 183] on span "Close" at bounding box center [269, 185] width 13 height 12
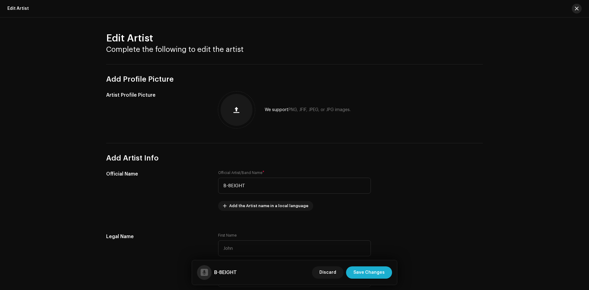
click at [577, 8] on span "button" at bounding box center [577, 8] width 4 height 5
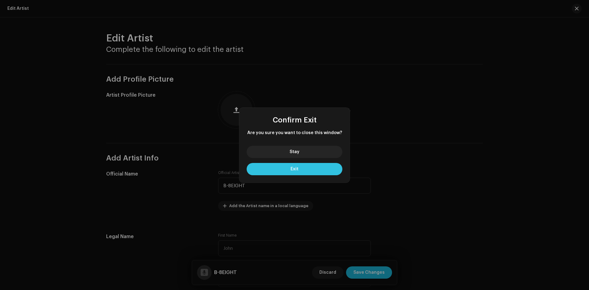
click at [299, 169] on button "Exit" at bounding box center [295, 169] width 96 height 12
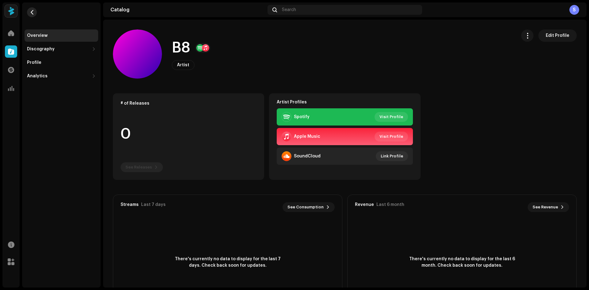
click at [29, 13] on button "button" at bounding box center [32, 12] width 10 height 10
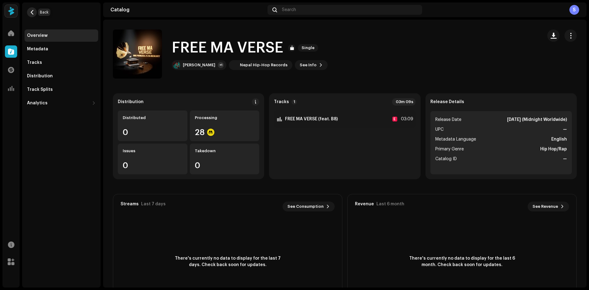
click at [32, 12] on span "button" at bounding box center [32, 12] width 5 height 5
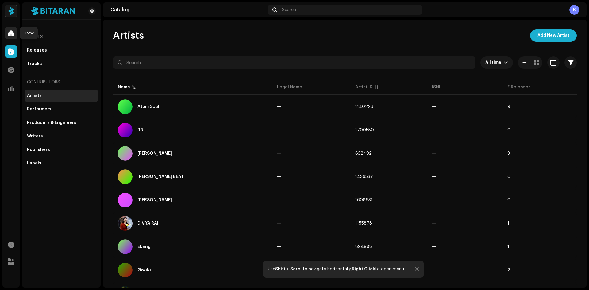
click at [11, 31] on span at bounding box center [11, 33] width 6 height 5
